Goal: Find specific page/section: Find specific page/section

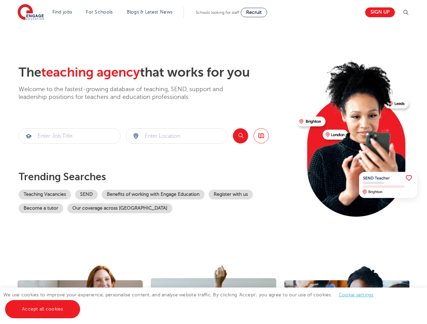
click at [213, 162] on div "The teaching agency that works for you Welcome to the fastest-growing database …" at bounding box center [155, 147] width 273 height 164
click at [408, 13] on img at bounding box center [405, 12] width 8 height 8
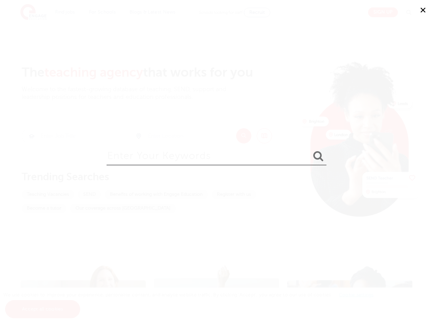
click at [70, 136] on div "✕" at bounding box center [216, 162] width 433 height 324
click at [177, 136] on input "search" at bounding box center [179, 136] width 101 height 15
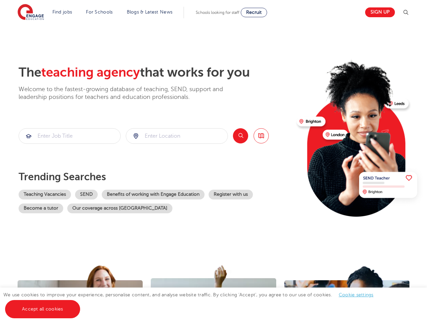
click at [240, 136] on button "Search" at bounding box center [240, 135] width 15 height 15
click at [355, 295] on link "Cookie settings" at bounding box center [356, 295] width 35 height 5
click at [42, 310] on link "Accept all cookies" at bounding box center [42, 309] width 75 height 18
